Goal: Task Accomplishment & Management: Manage account settings

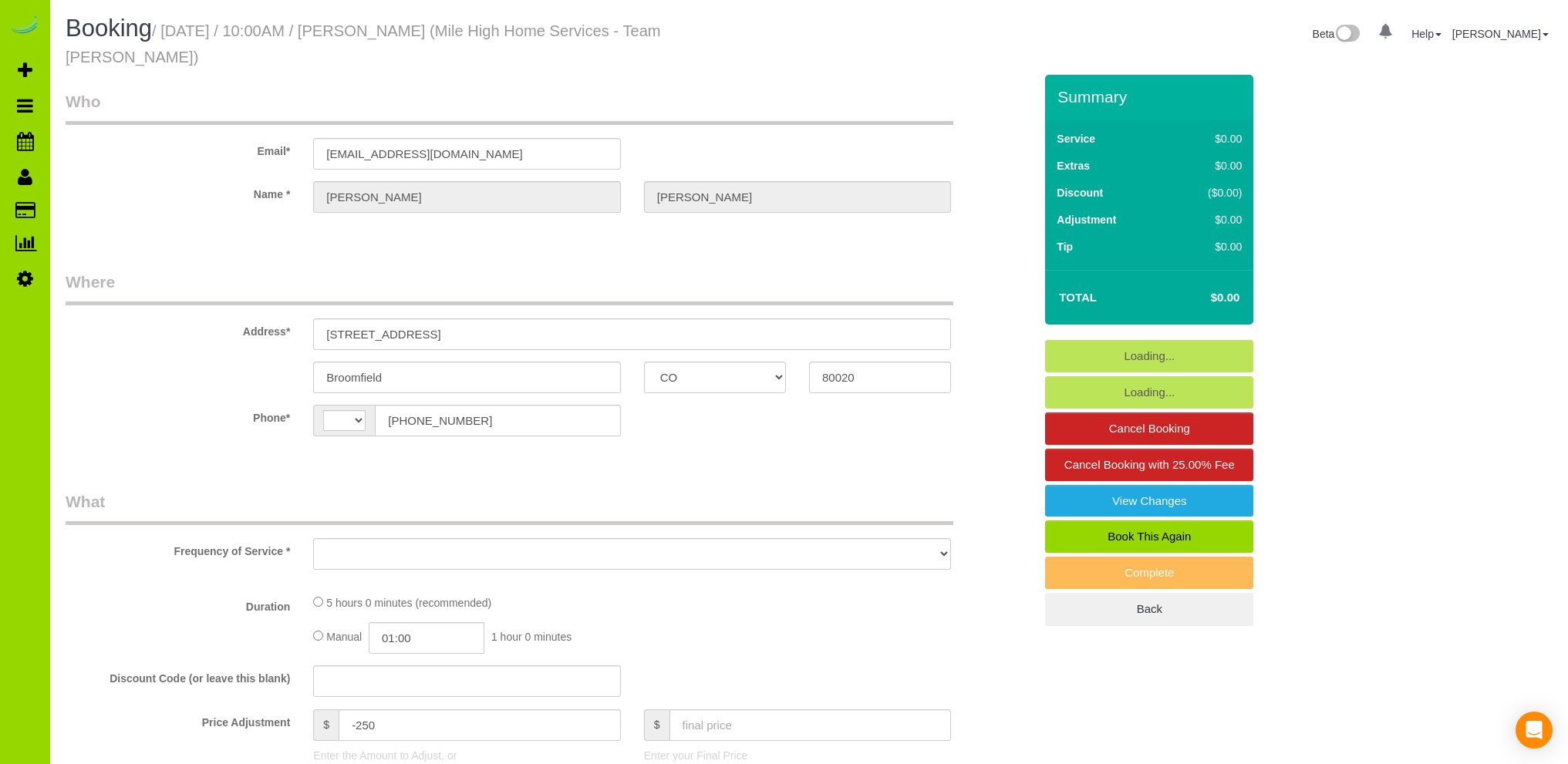
select select "CO"
select select "string:fspay-d723c7c2-1917-4986-8935-034922efb8e8"
select select "number:4"
select select "number:14"
select select "string:[GEOGRAPHIC_DATA]"
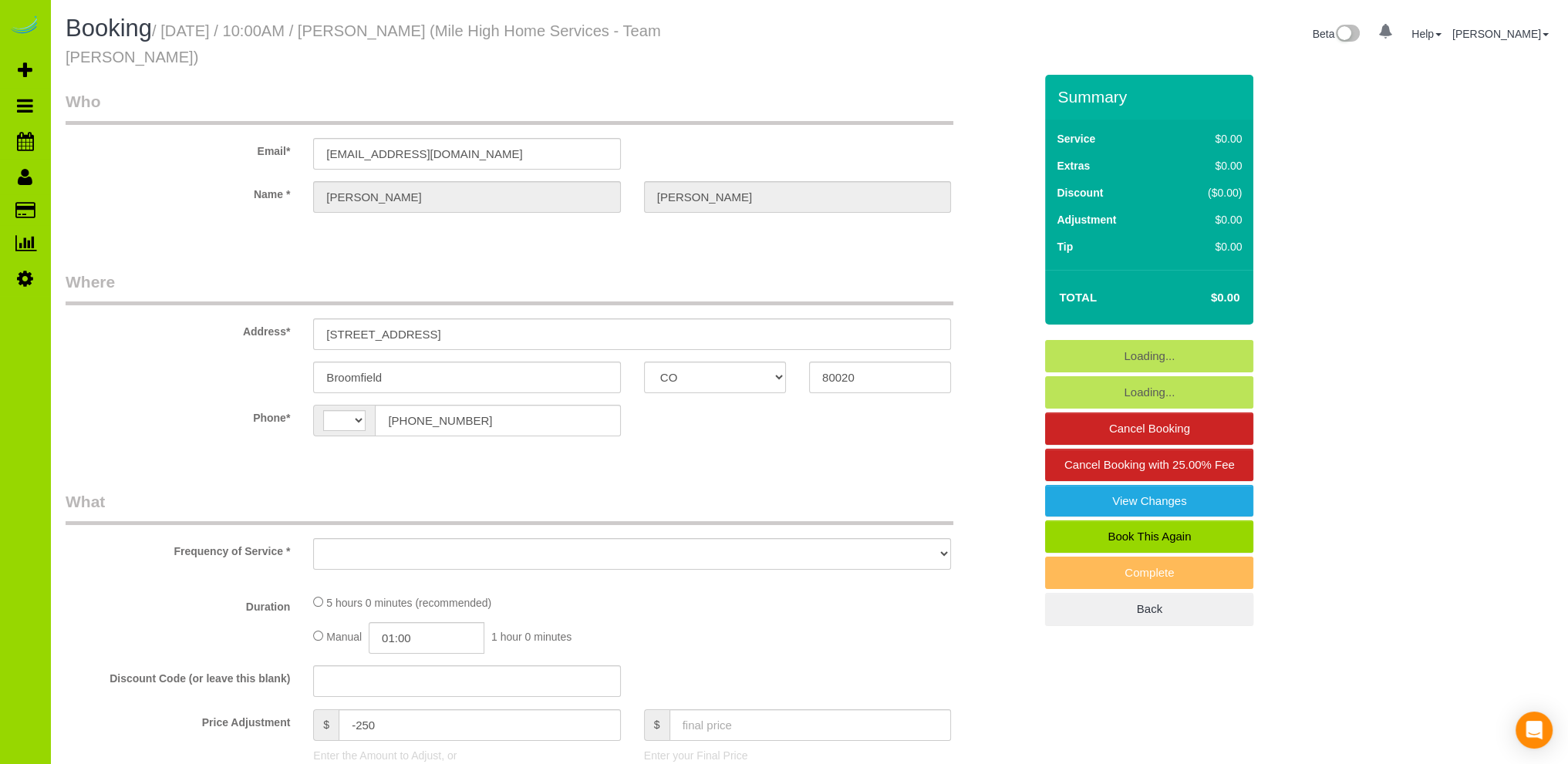
select select "spot1"
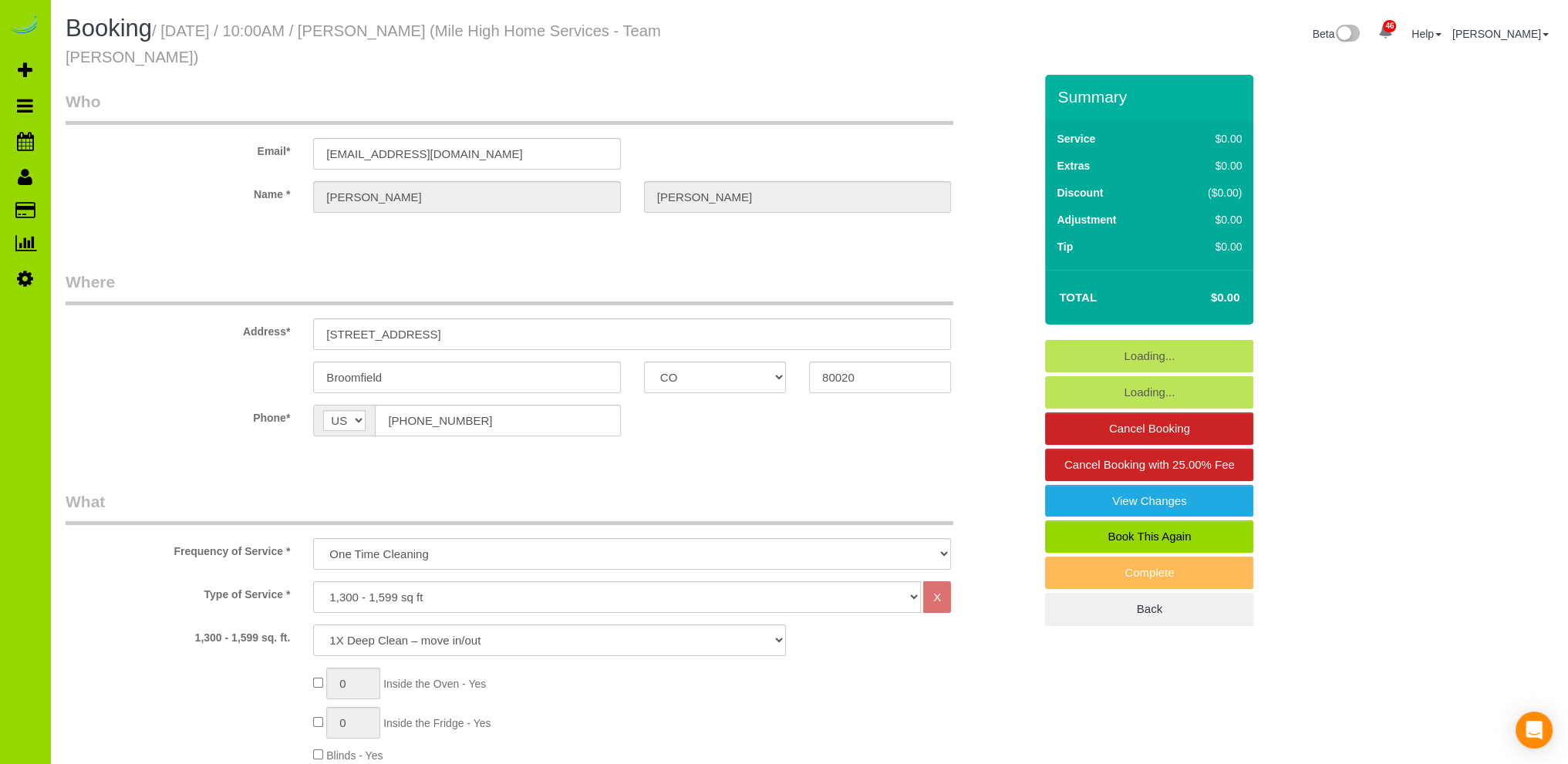
select select "object:1242"
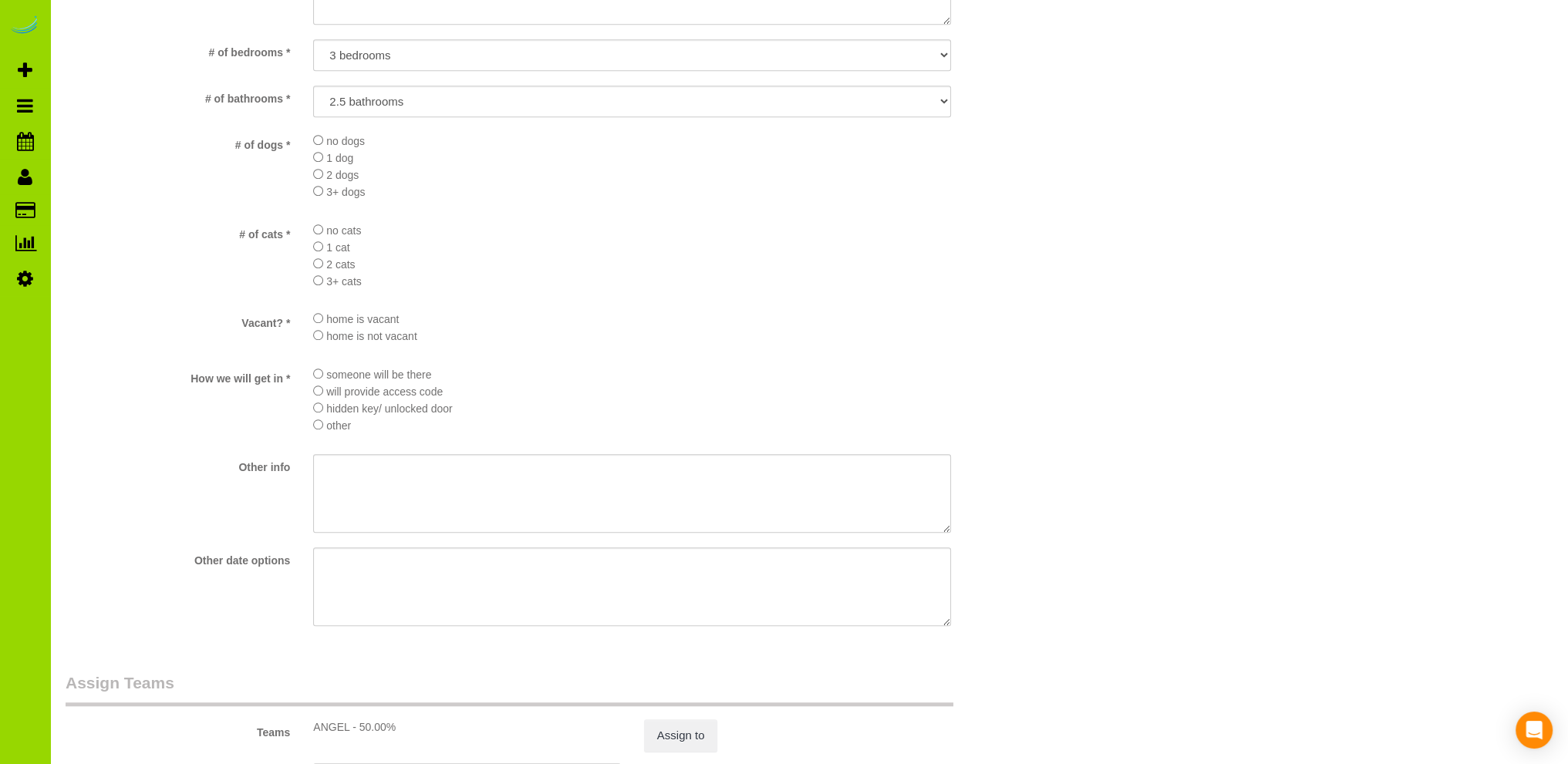
scroll to position [2005, 0]
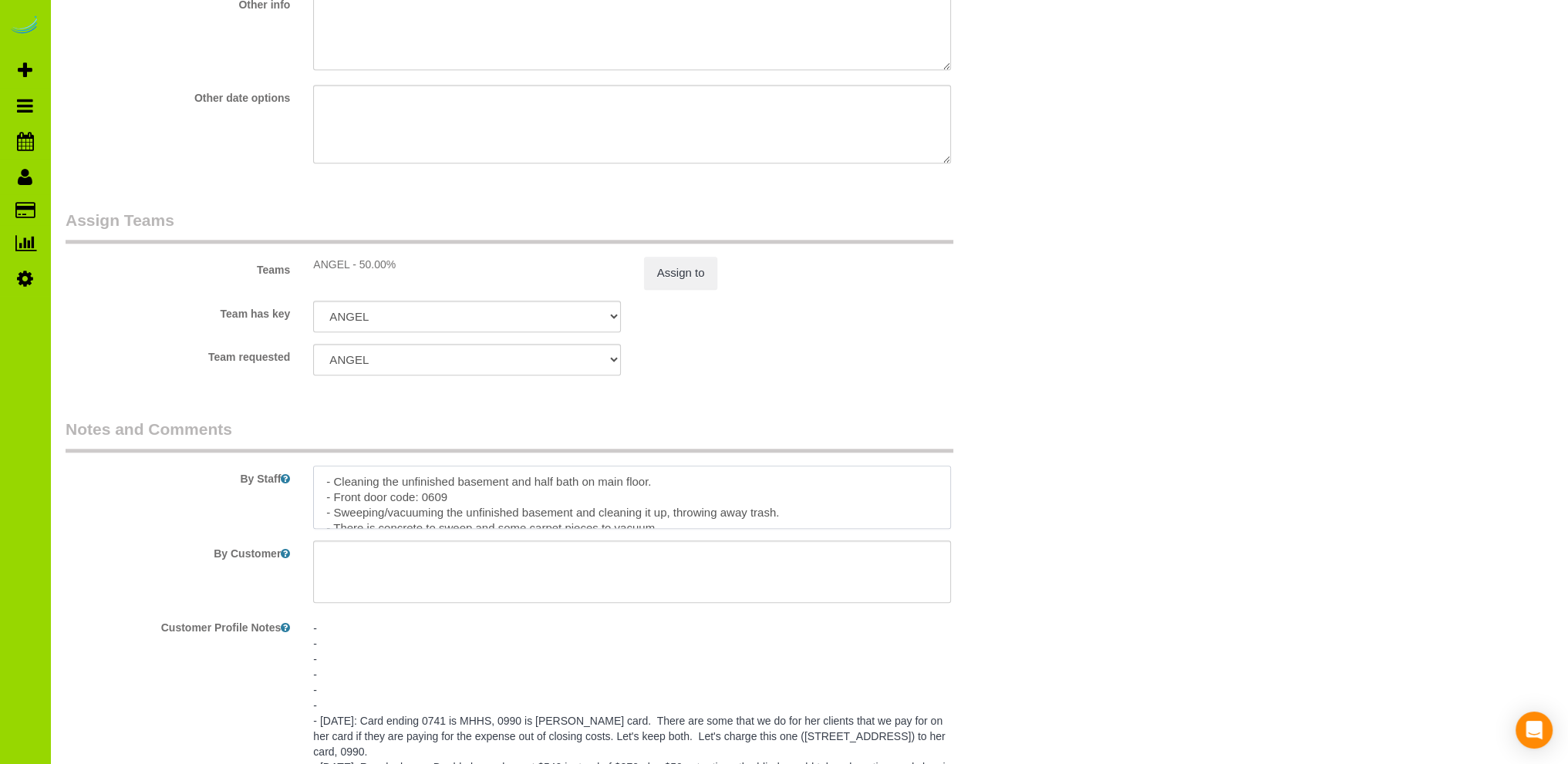
click at [494, 480] on textarea at bounding box center [632, 498] width 637 height 63
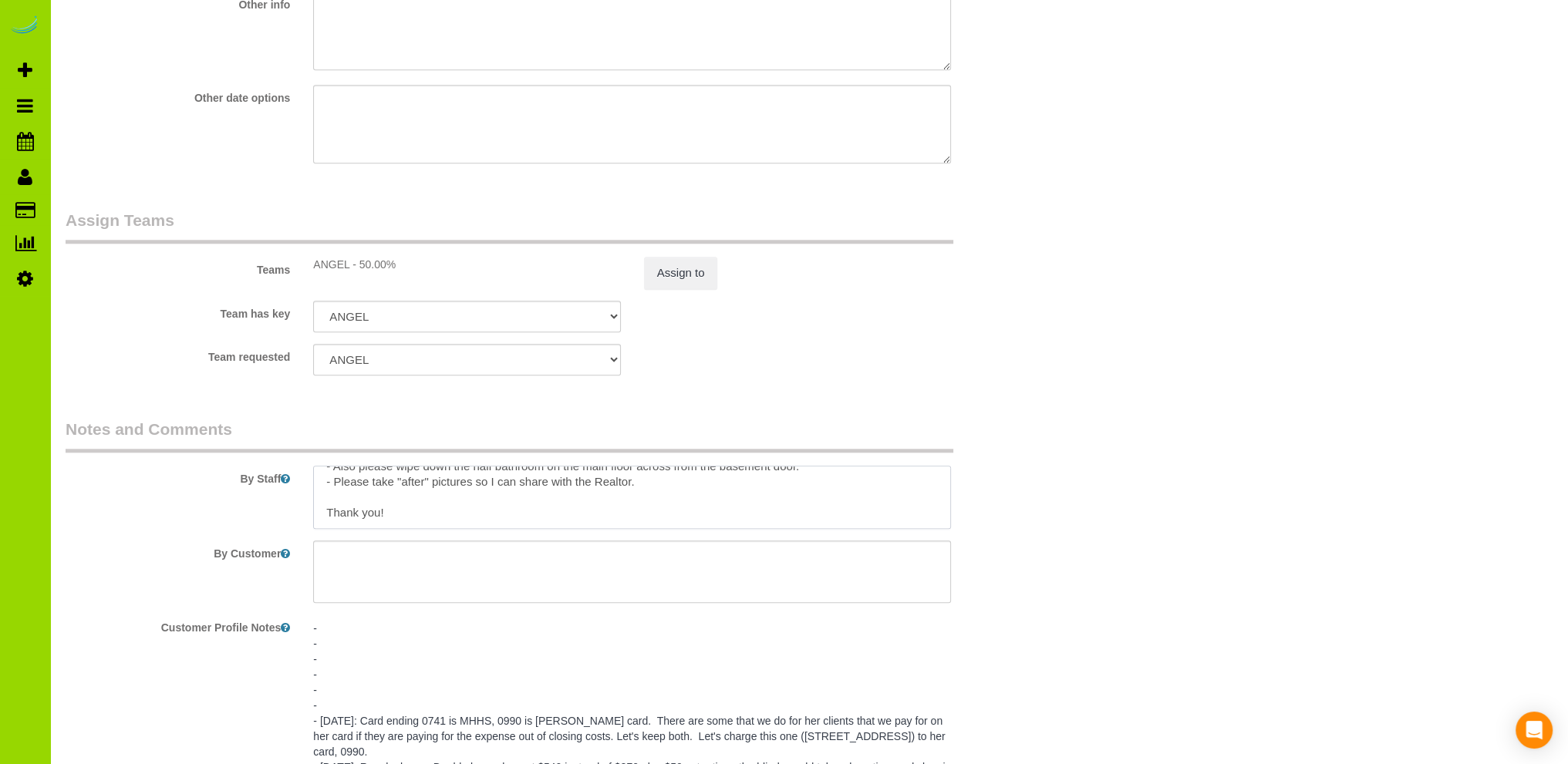
click at [427, 482] on textarea at bounding box center [632, 498] width 637 height 63
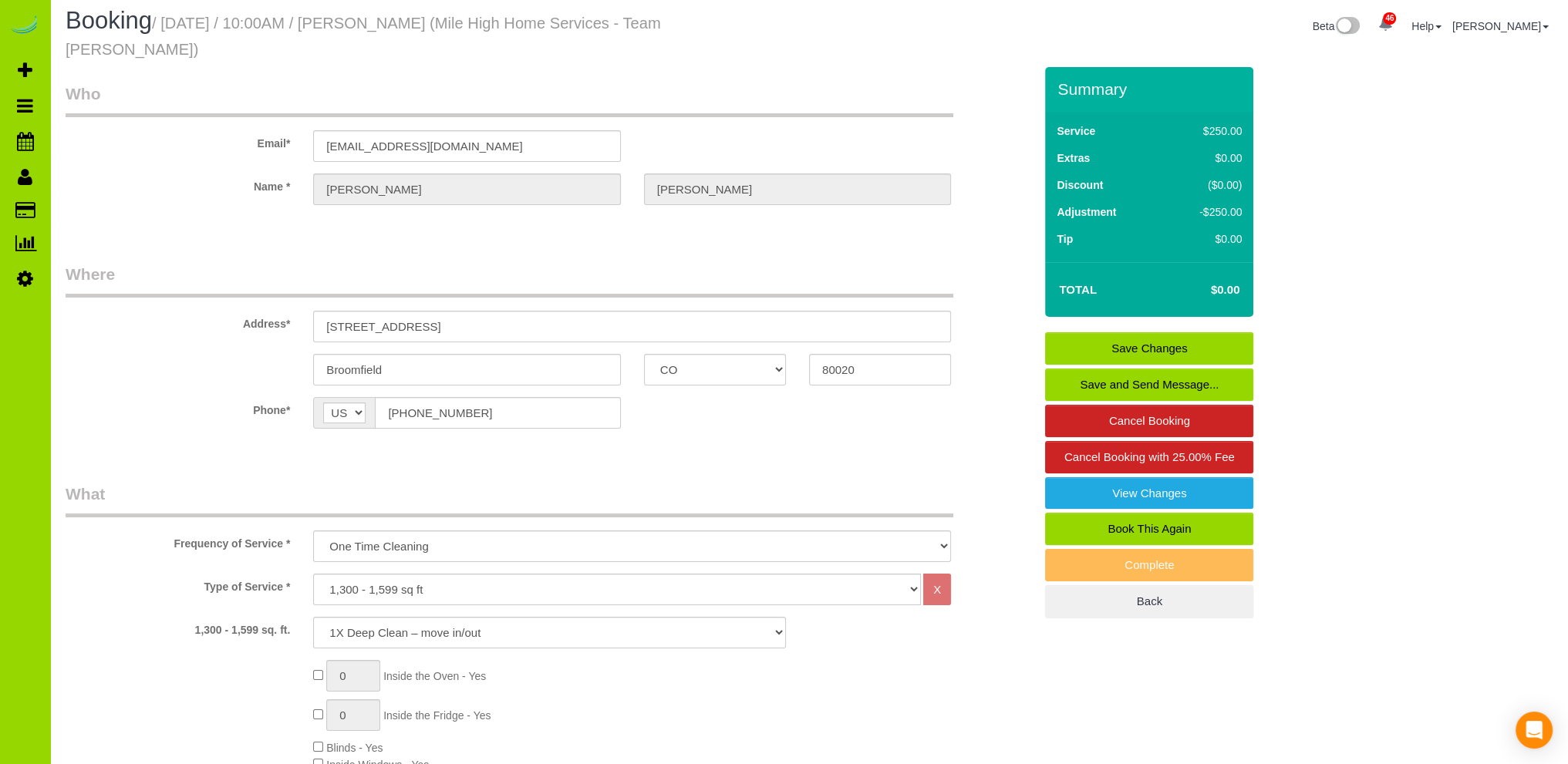
scroll to position [0, 0]
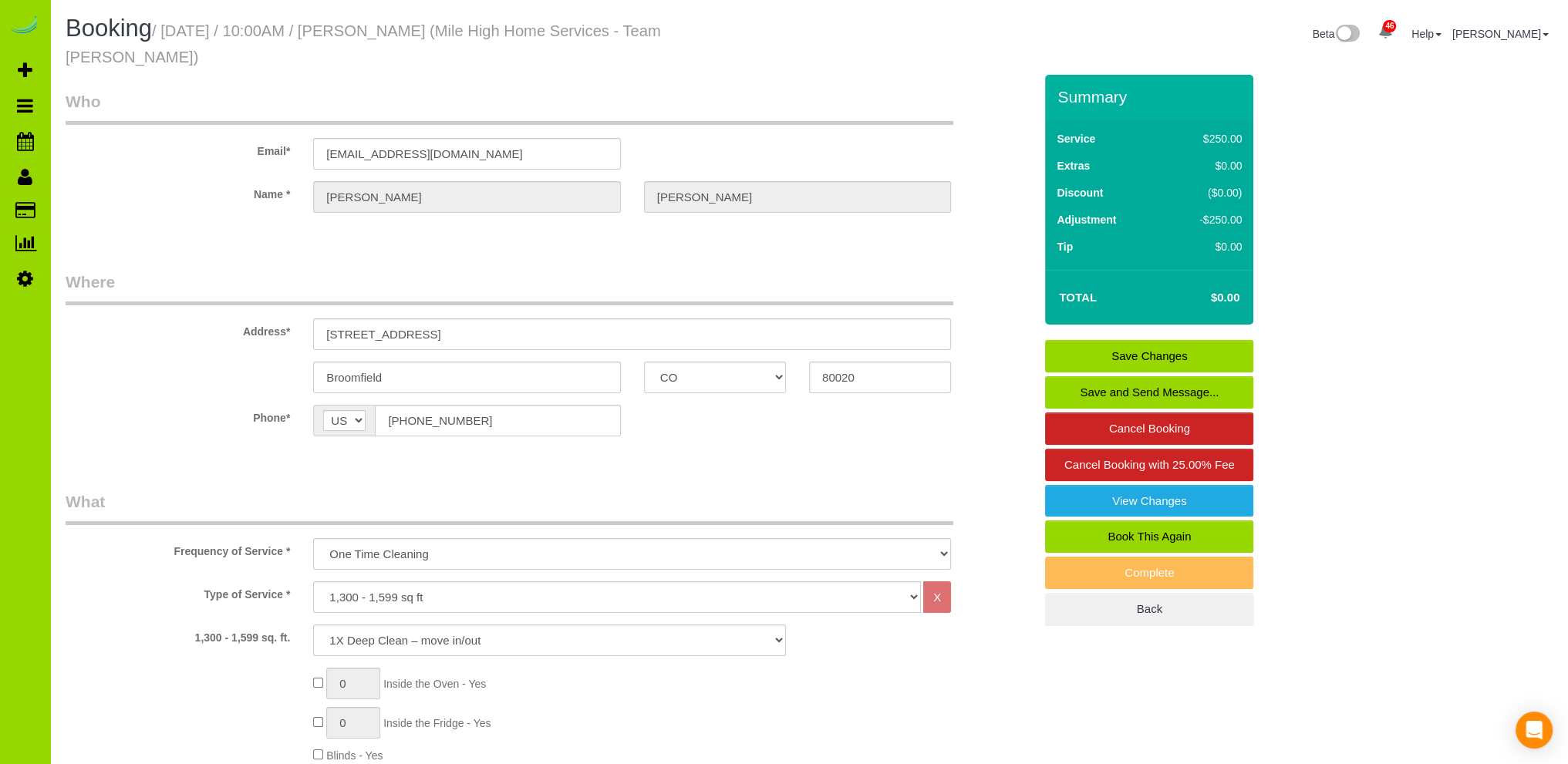
type textarea "- Cleaning the unfinished basement and half bath on main floor. - Front door co…"
click at [1129, 340] on link "Save Changes" at bounding box center [1148, 357] width 208 height 33
